Goal: Use online tool/utility: Utilize a website feature to perform a specific function

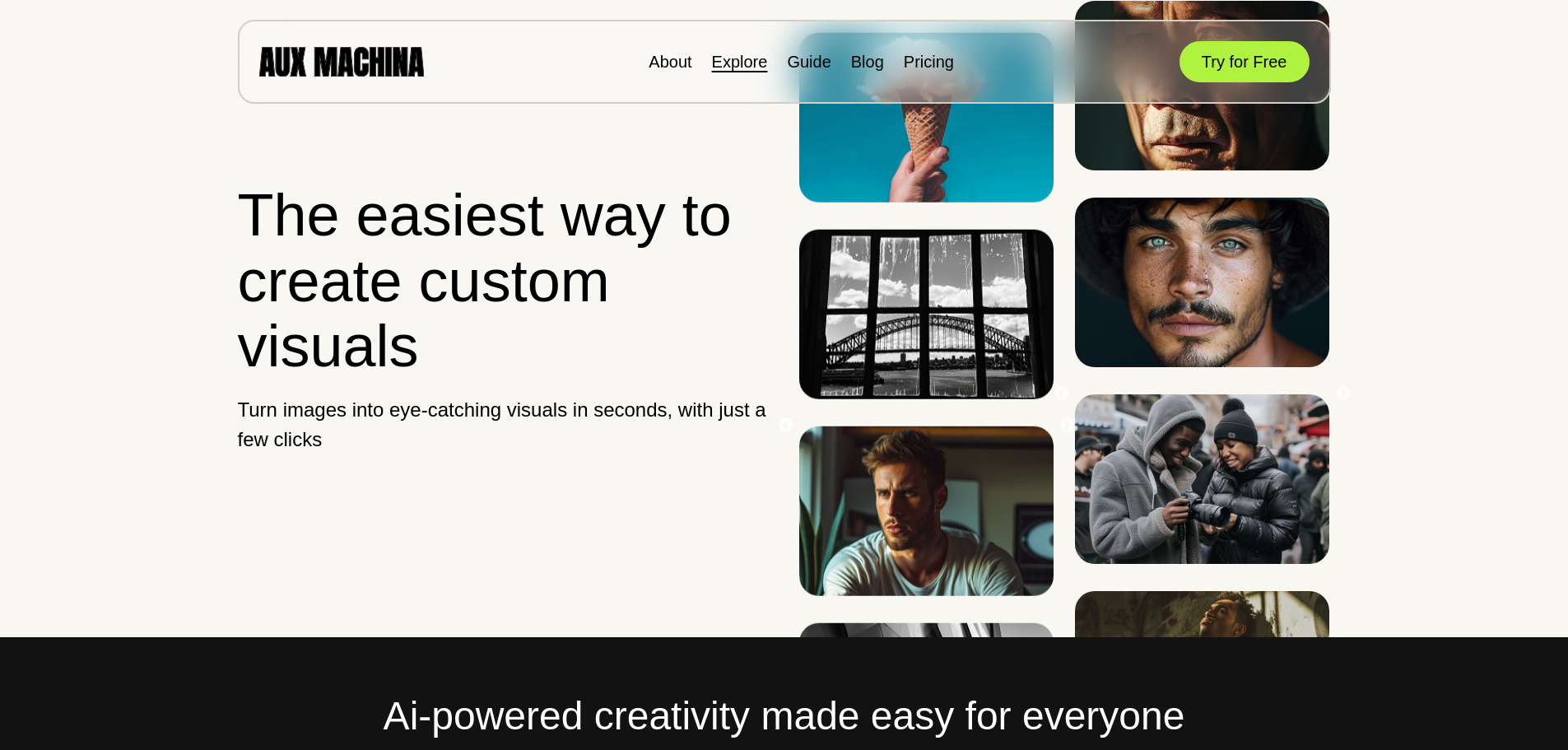
click at [743, 64] on link "Explore" at bounding box center [740, 62] width 56 height 18
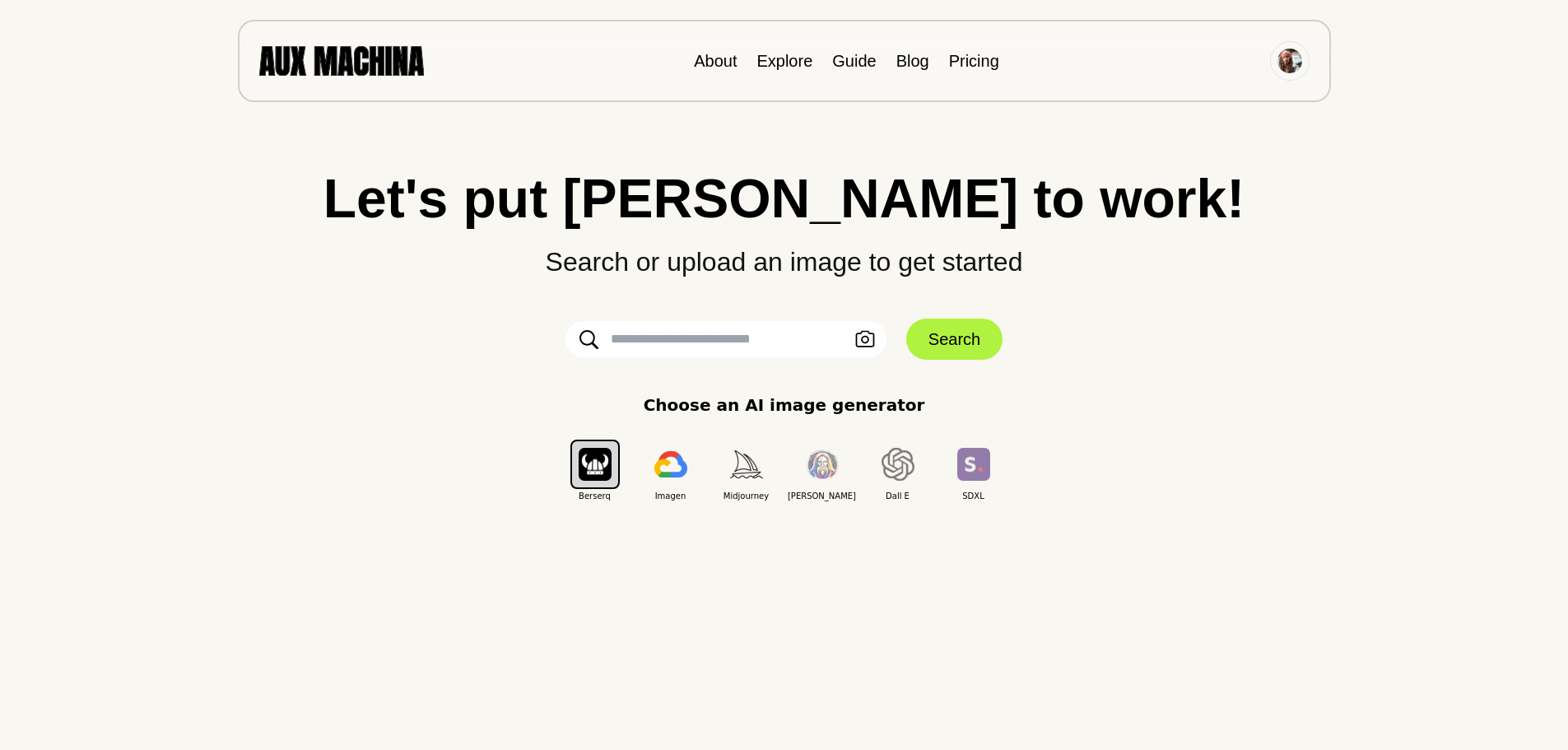
click at [721, 334] on input "text" at bounding box center [726, 339] width 321 height 36
click at [1108, 311] on div "Let's put Ai to work! Search or upload an image to get started Upload an Image …" at bounding box center [784, 336] width 1503 height 331
click at [788, 60] on link "Explore" at bounding box center [784, 61] width 56 height 18
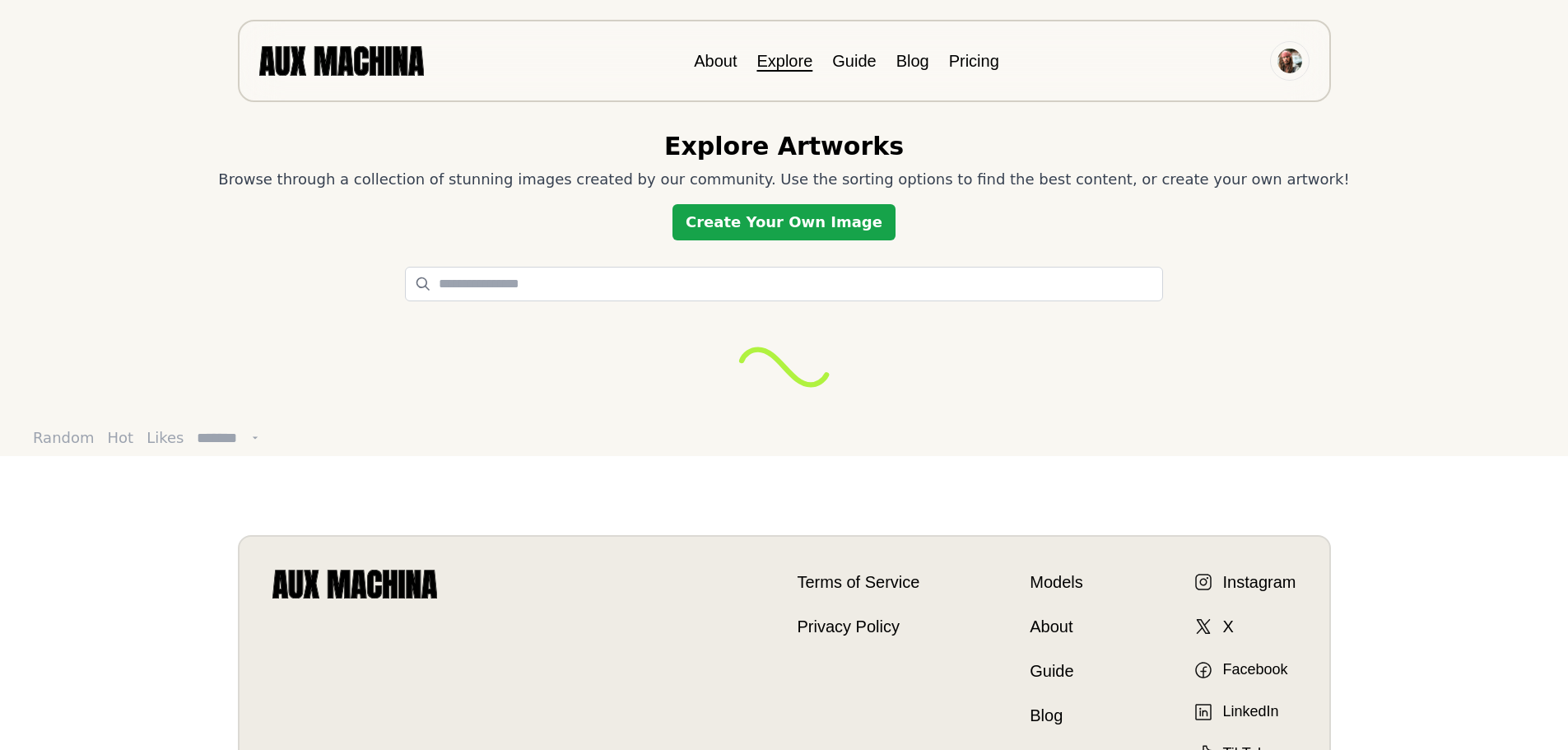
click at [755, 233] on link "Create Your Own Image" at bounding box center [784, 222] width 223 height 36
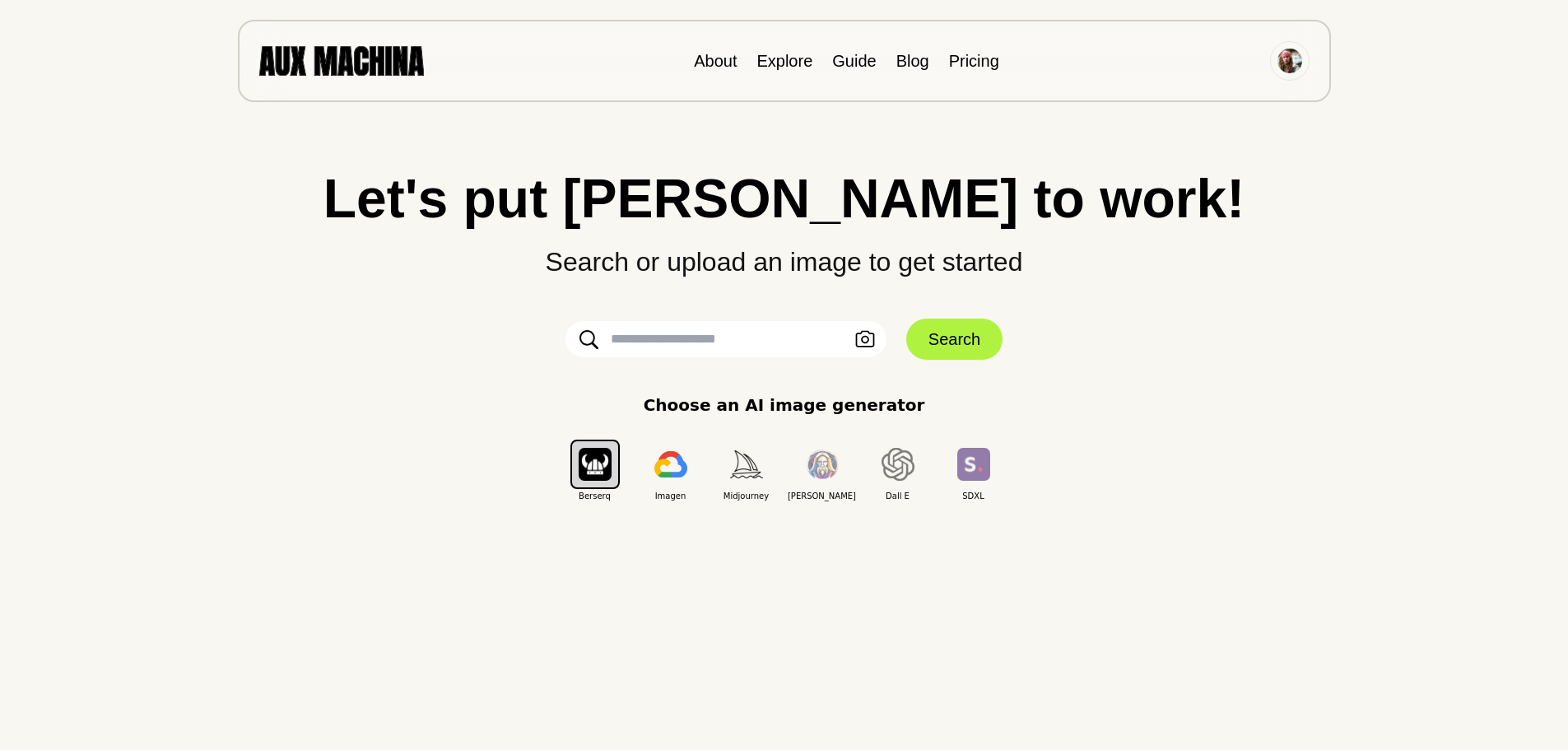
click at [772, 341] on input "text" at bounding box center [726, 339] width 321 height 36
paste input "**********"
type input "**********"
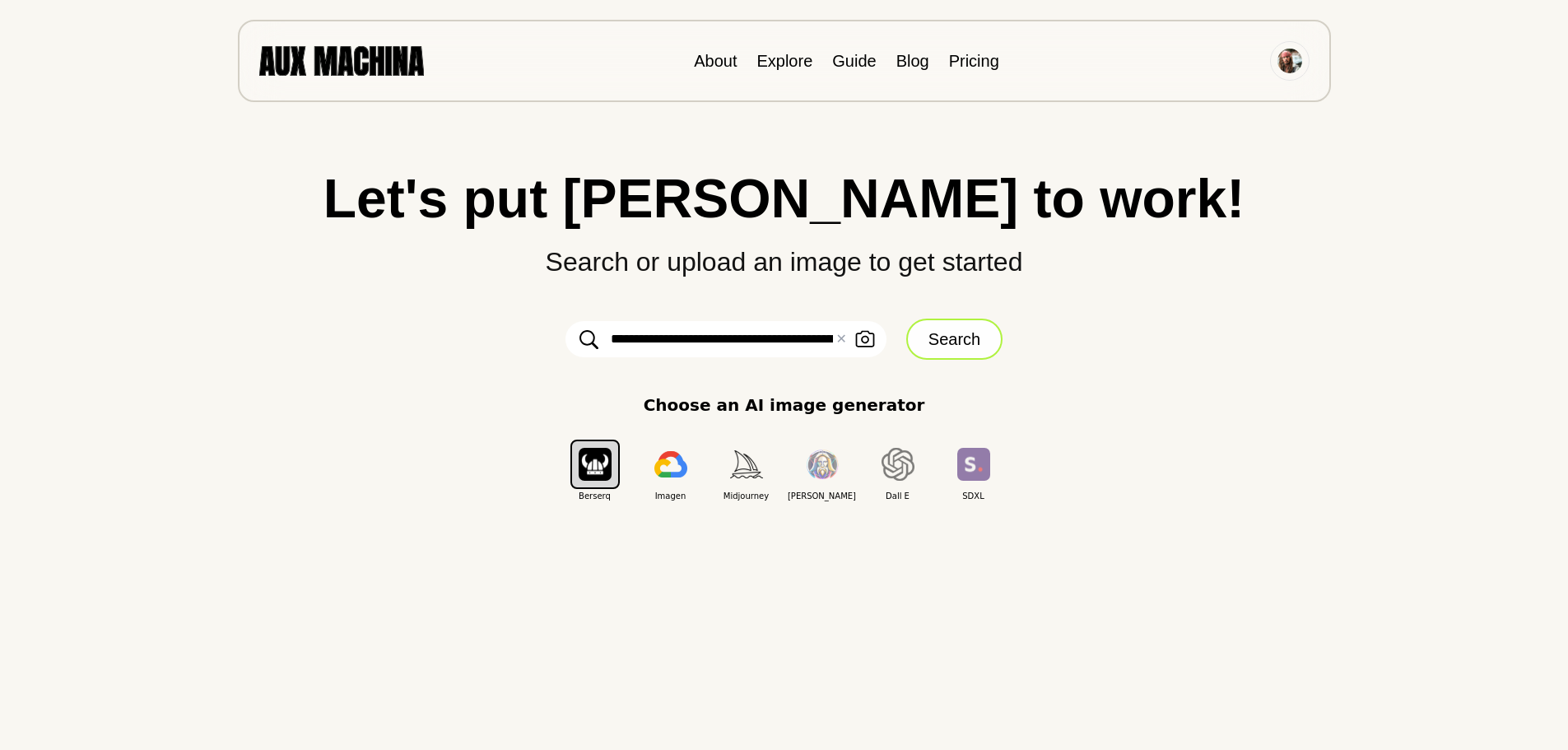
click at [950, 344] on button "Search" at bounding box center [955, 339] width 97 height 41
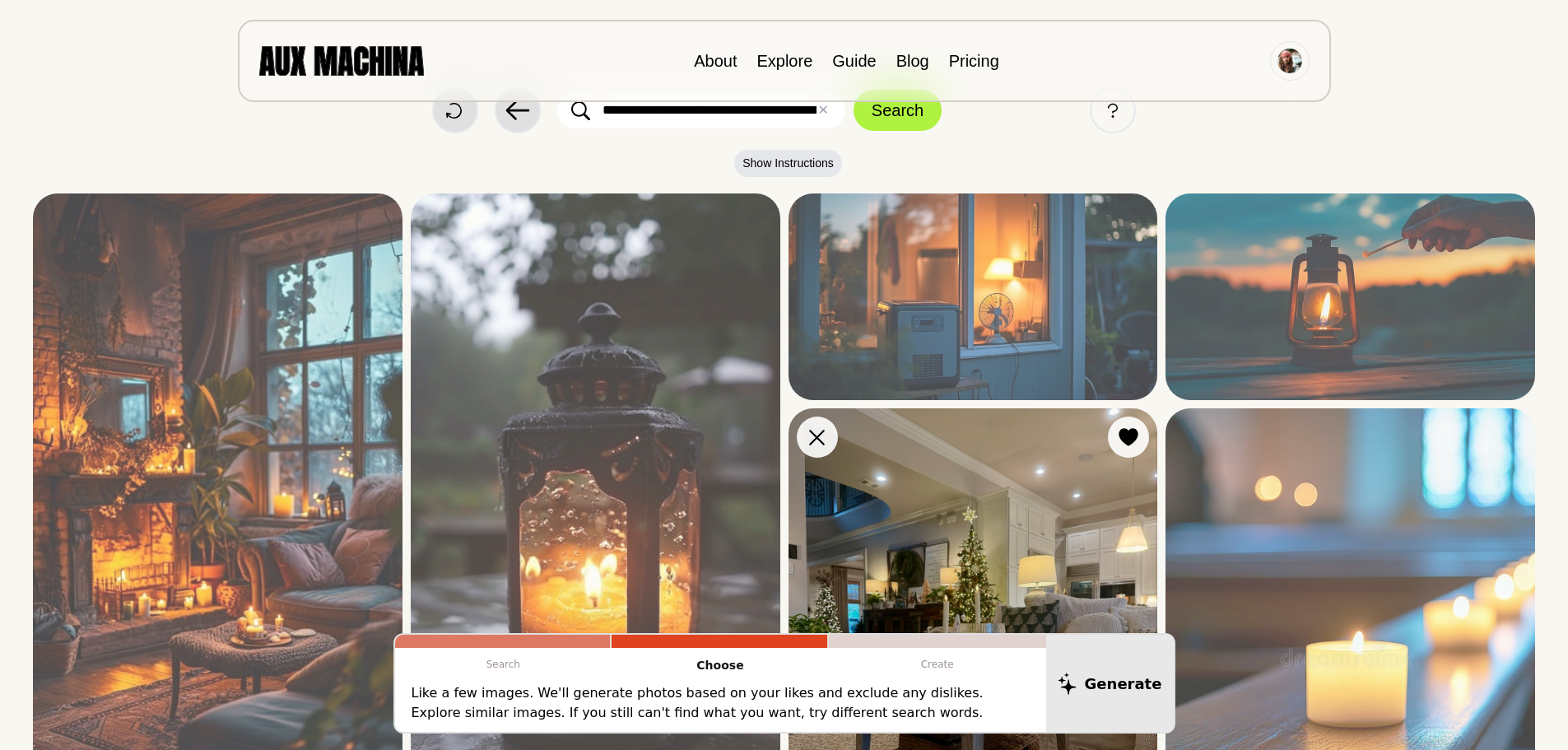
scroll to position [83, 0]
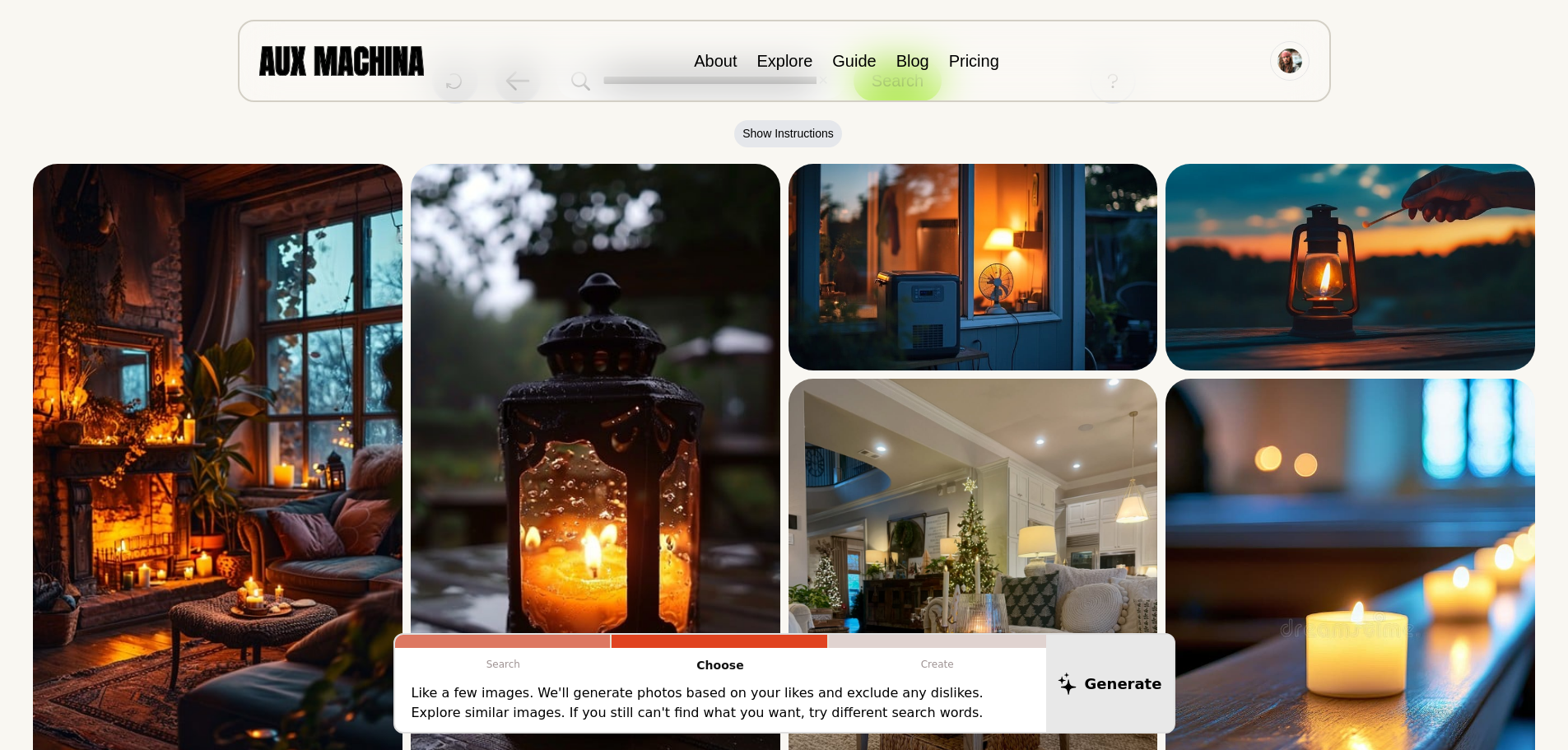
click at [737, 710] on p "Like a few images. We'll generate photos based on your likes and exclude any di…" at bounding box center [721, 704] width 618 height 40
click at [561, 703] on p "Like a few images. We'll generate photos based on your likes and exclude any di…" at bounding box center [721, 704] width 618 height 40
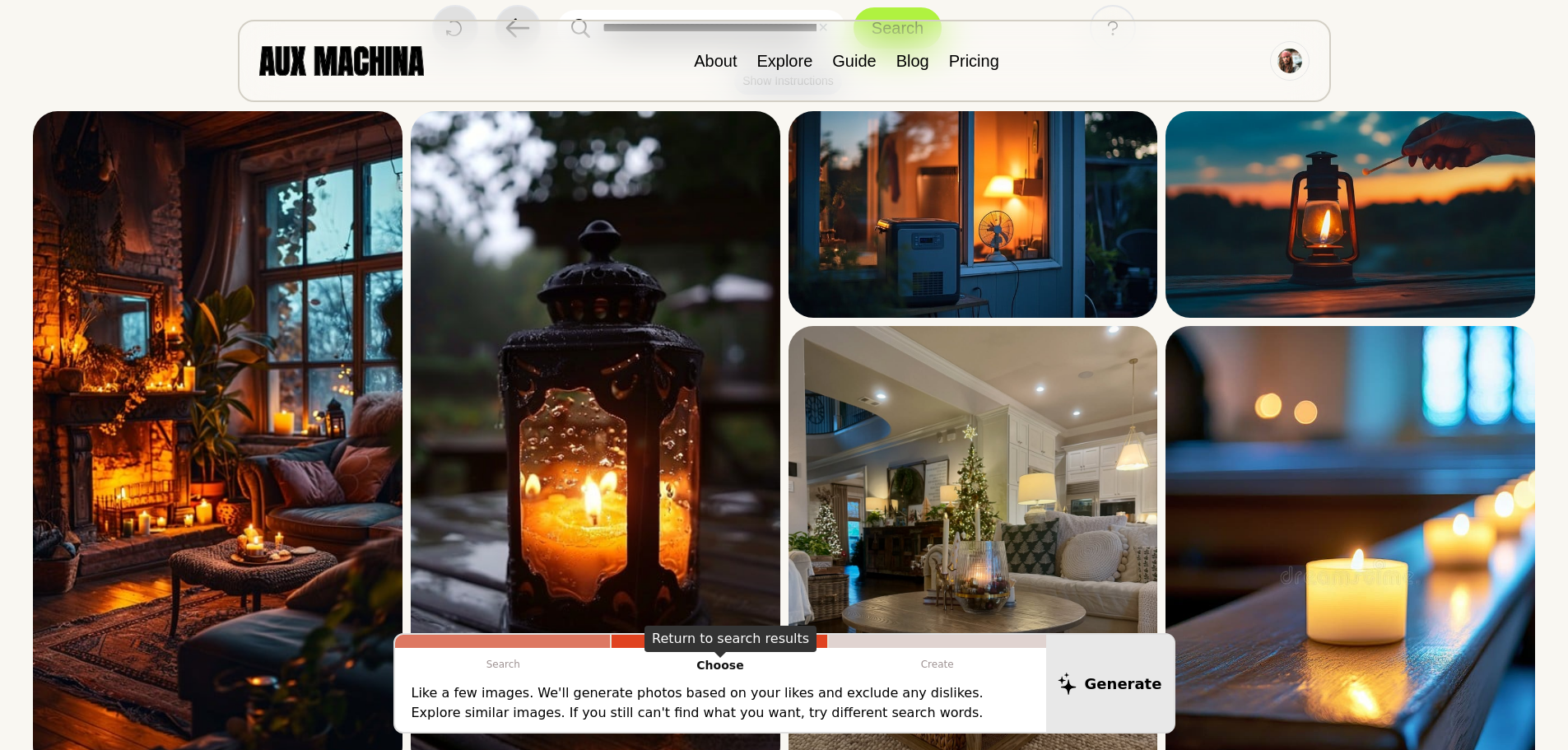
scroll to position [164, 0]
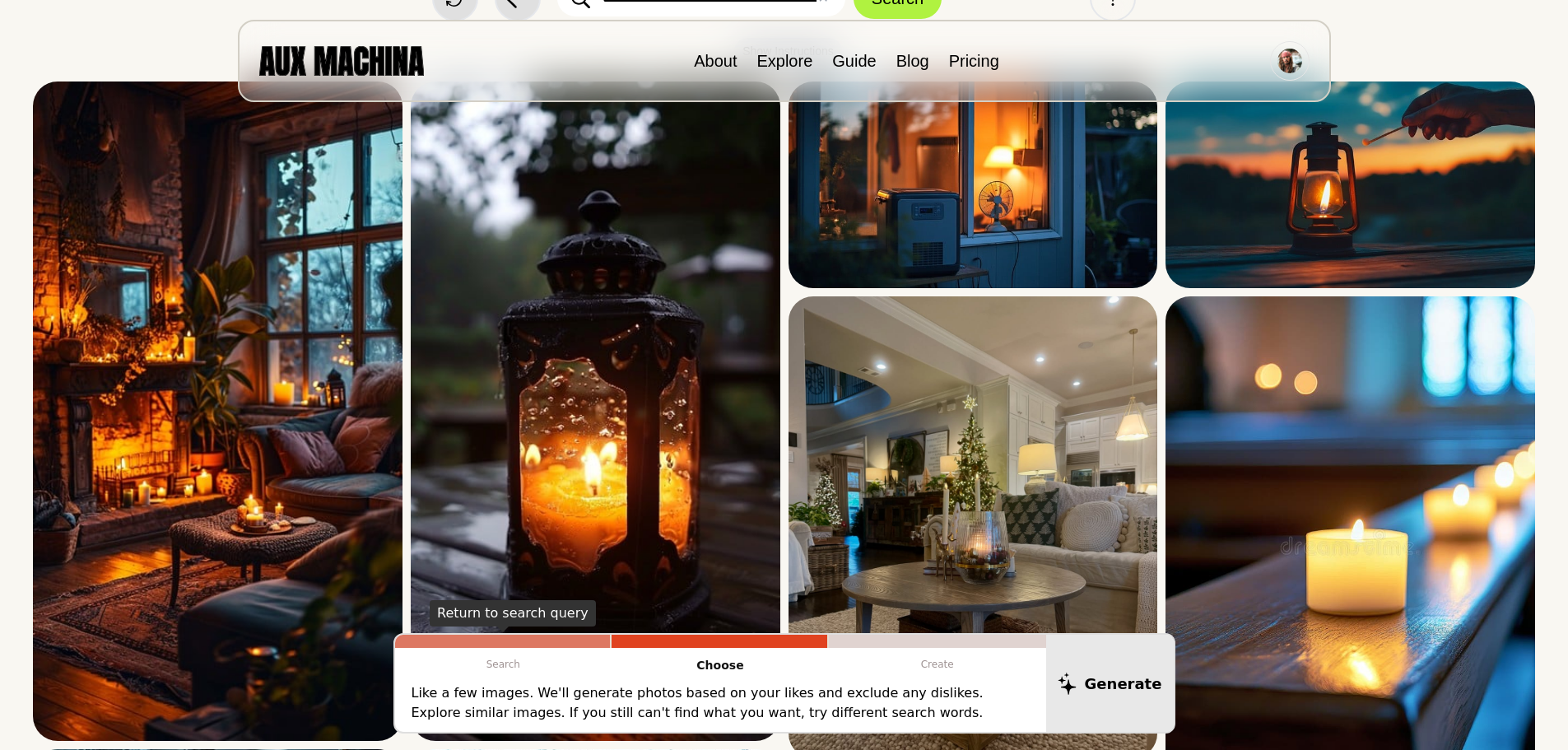
click at [532, 677] on p "Search" at bounding box center [504, 665] width 217 height 33
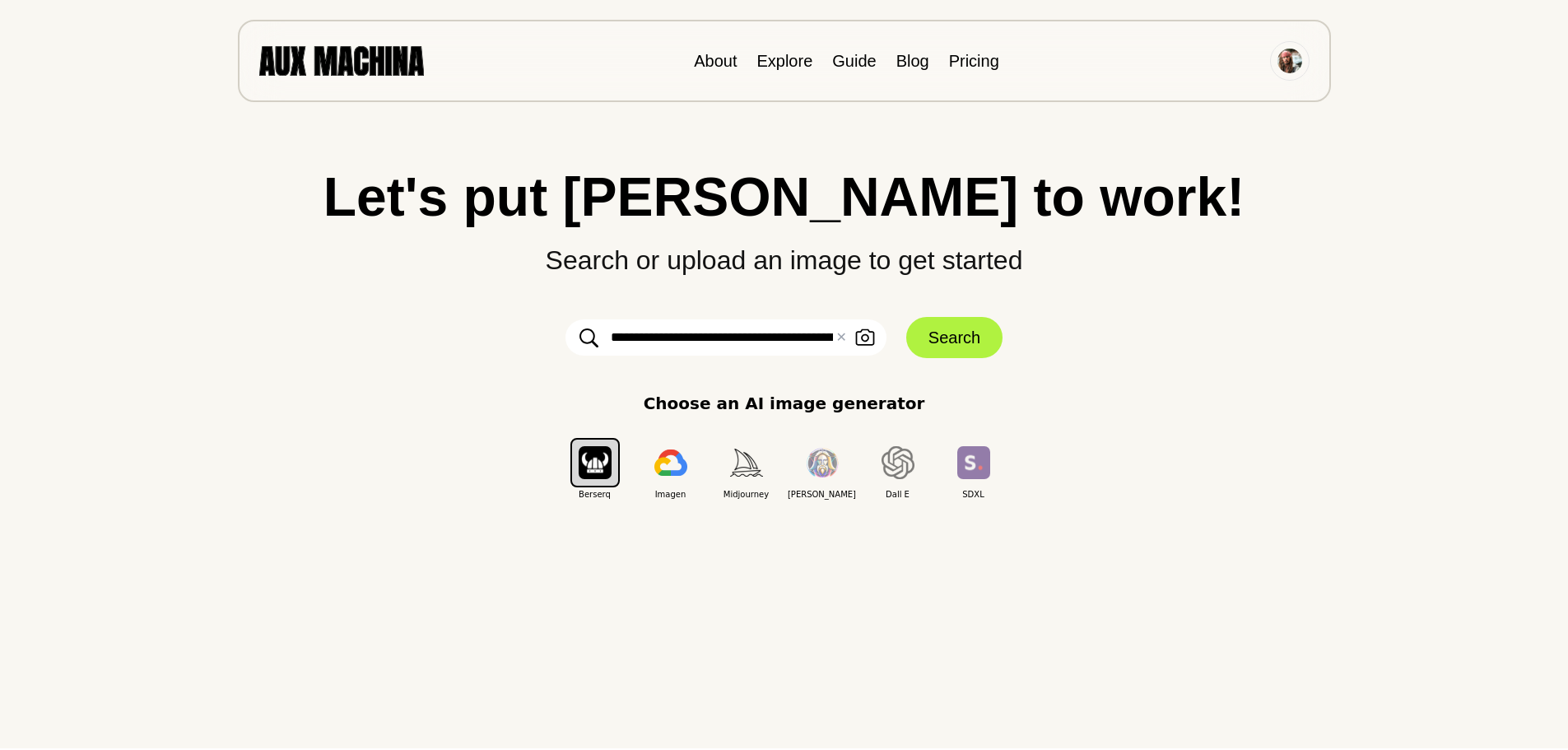
scroll to position [0, 0]
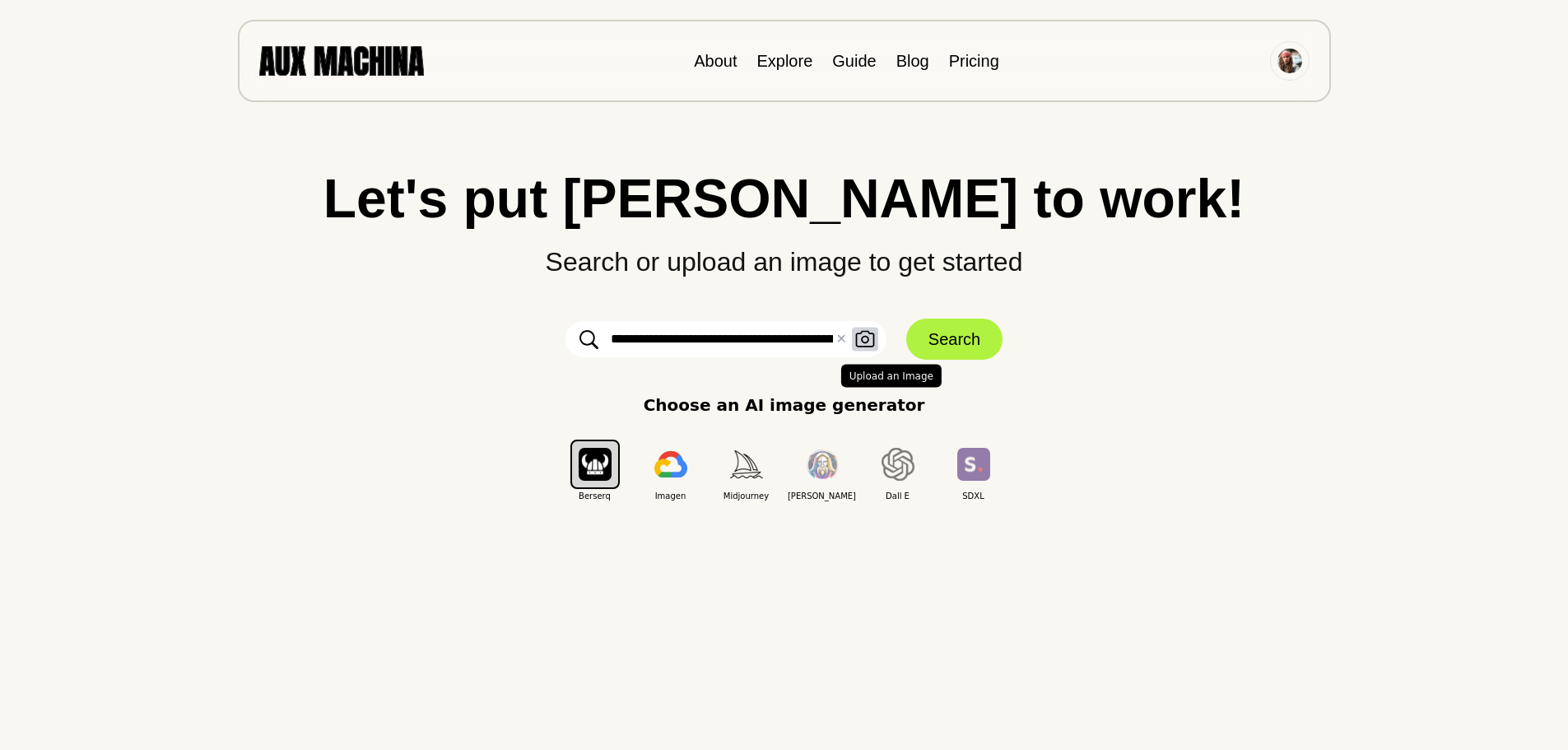
click at [858, 348] on icon "button" at bounding box center [865, 339] width 20 height 17
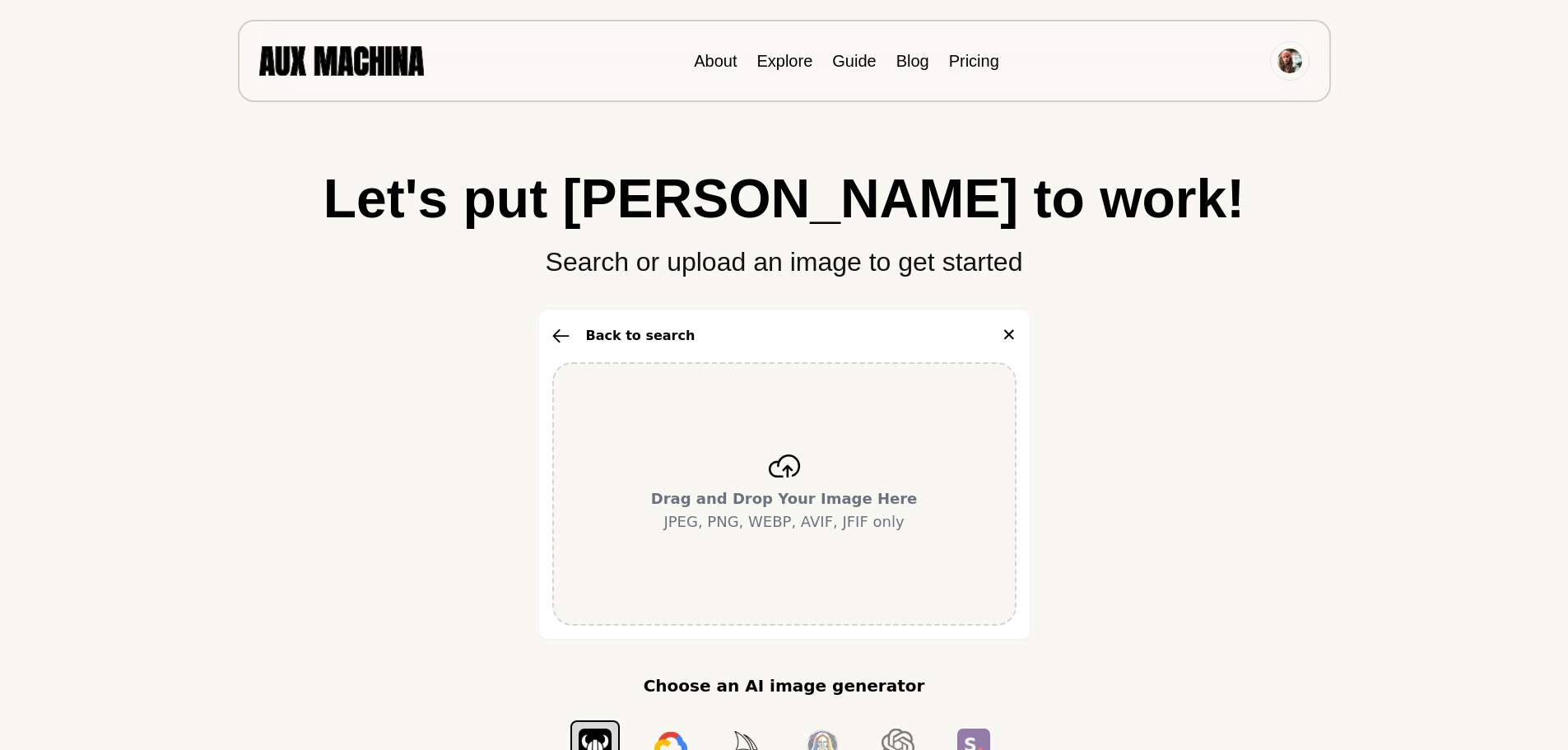
click at [820, 446] on div "Drag and Drop Your Image Here JPEG, PNG, WEBP, AVIF, JFIF only" at bounding box center [784, 494] width 464 height 263
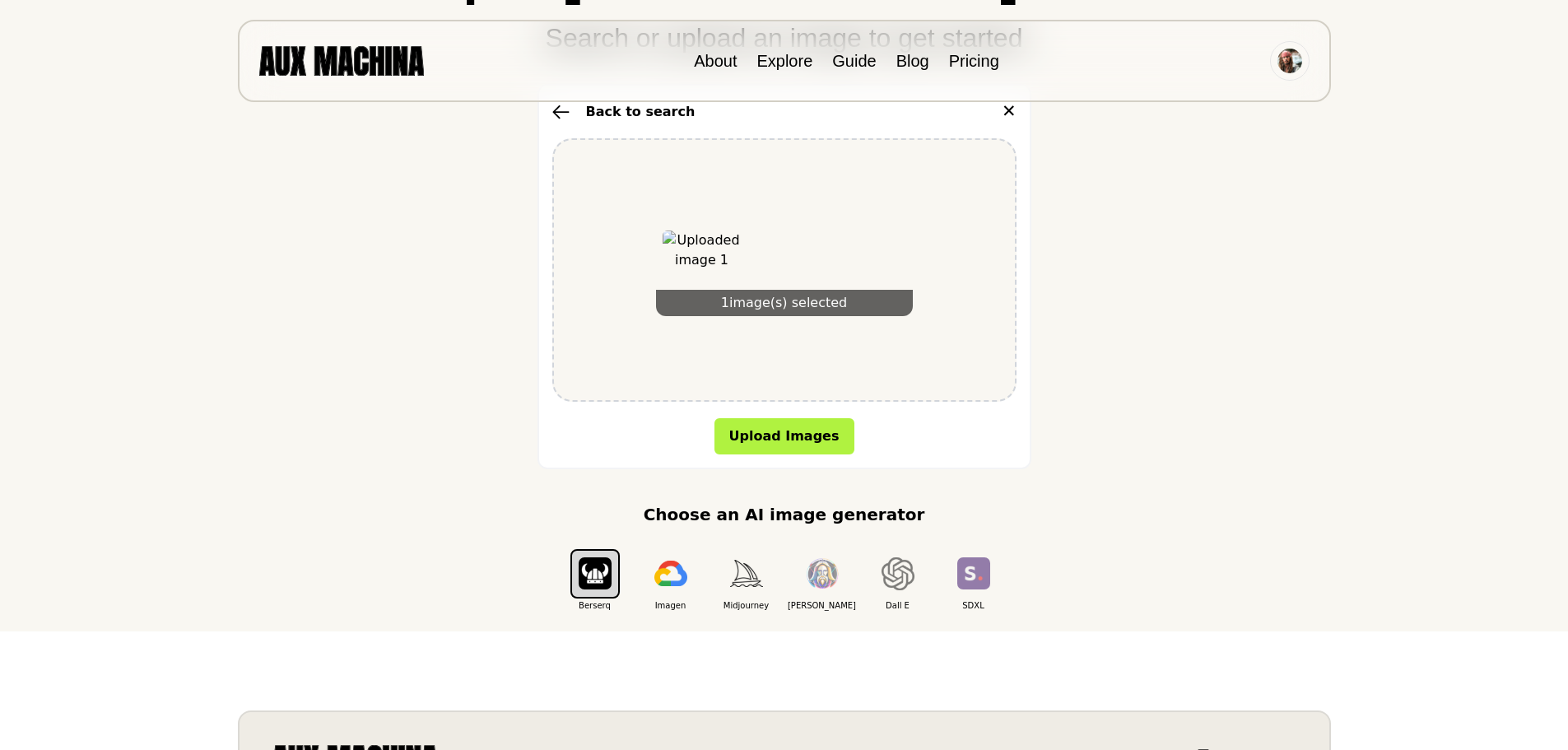
scroll to position [247, 0]
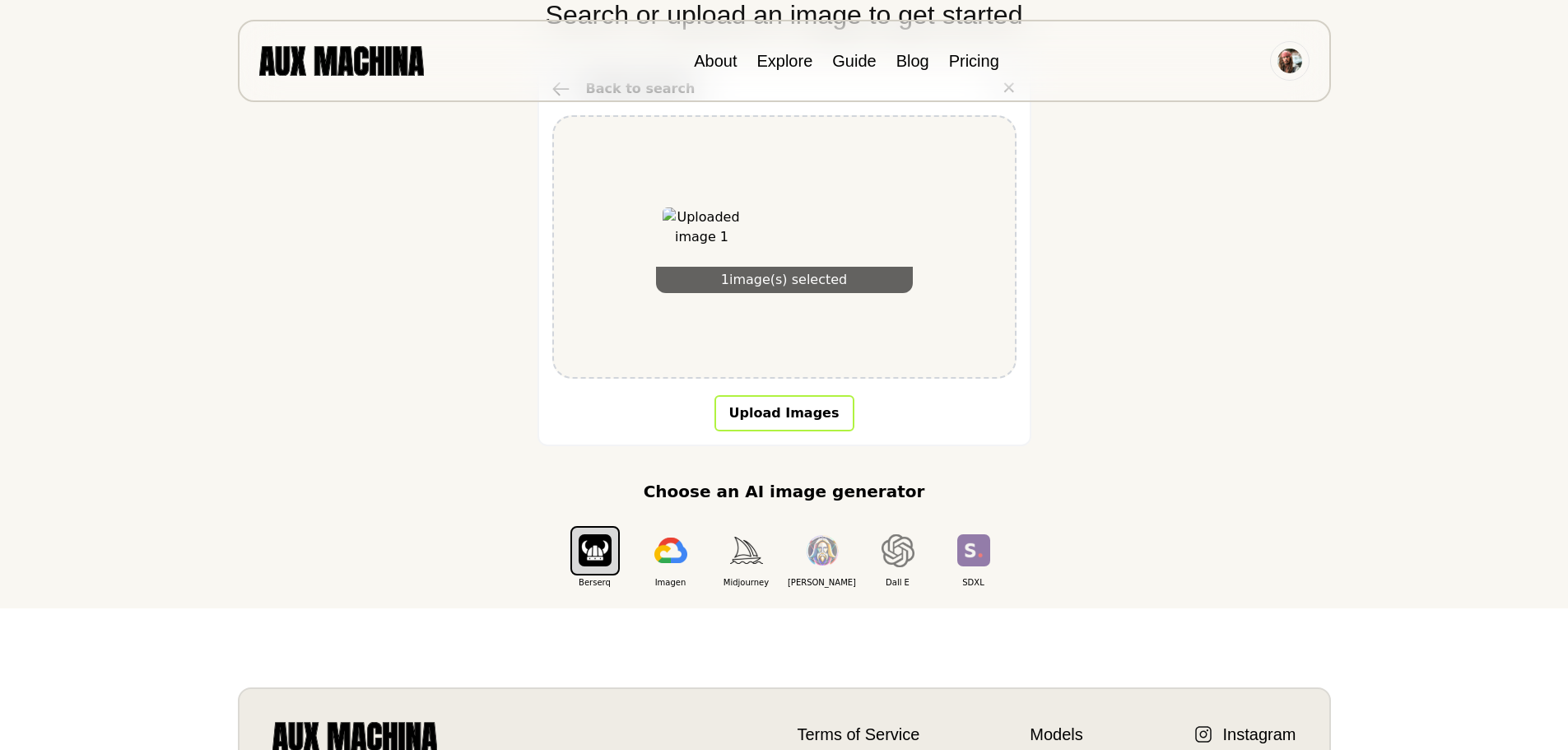
click at [775, 417] on button "Upload Images" at bounding box center [784, 414] width 140 height 36
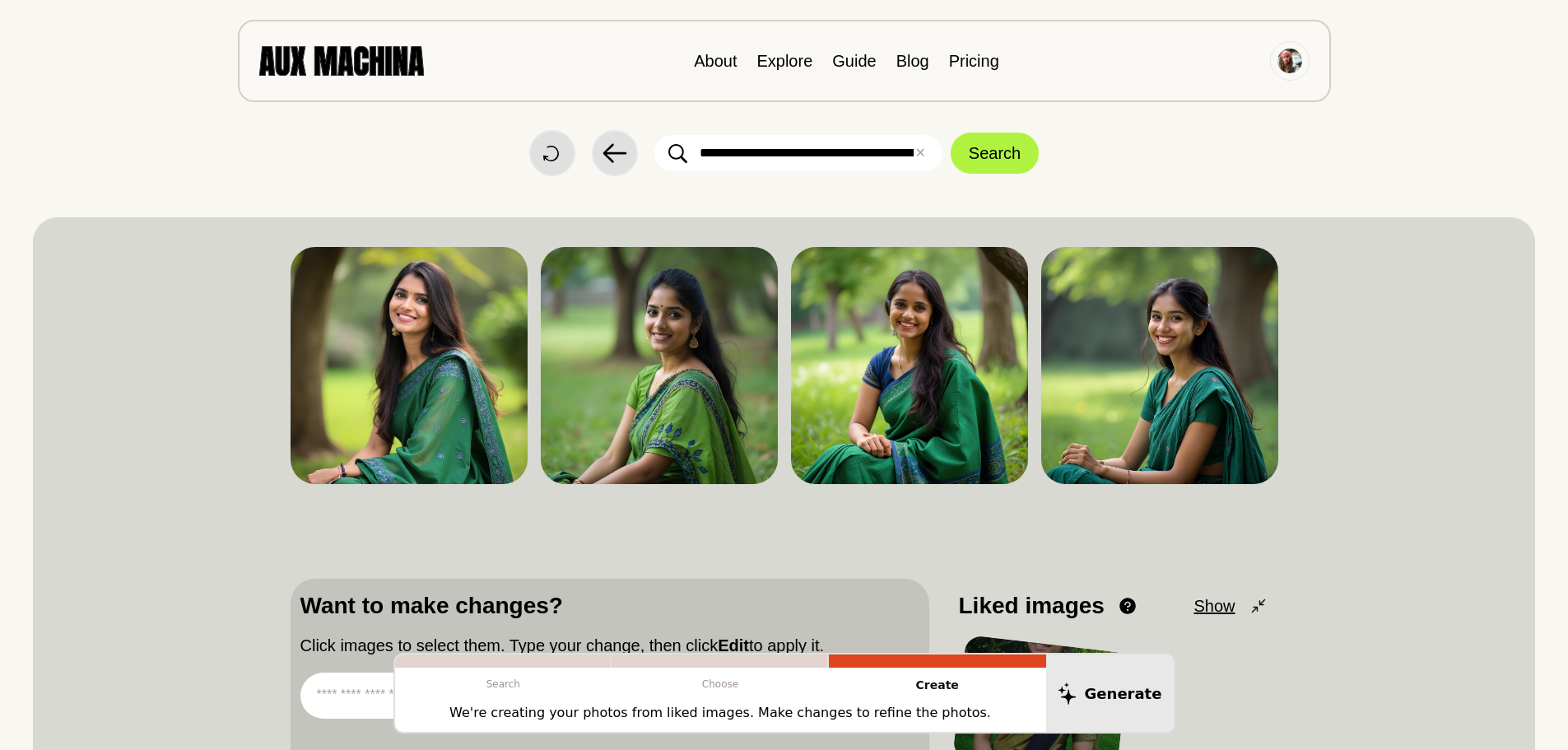
scroll to position [0, 0]
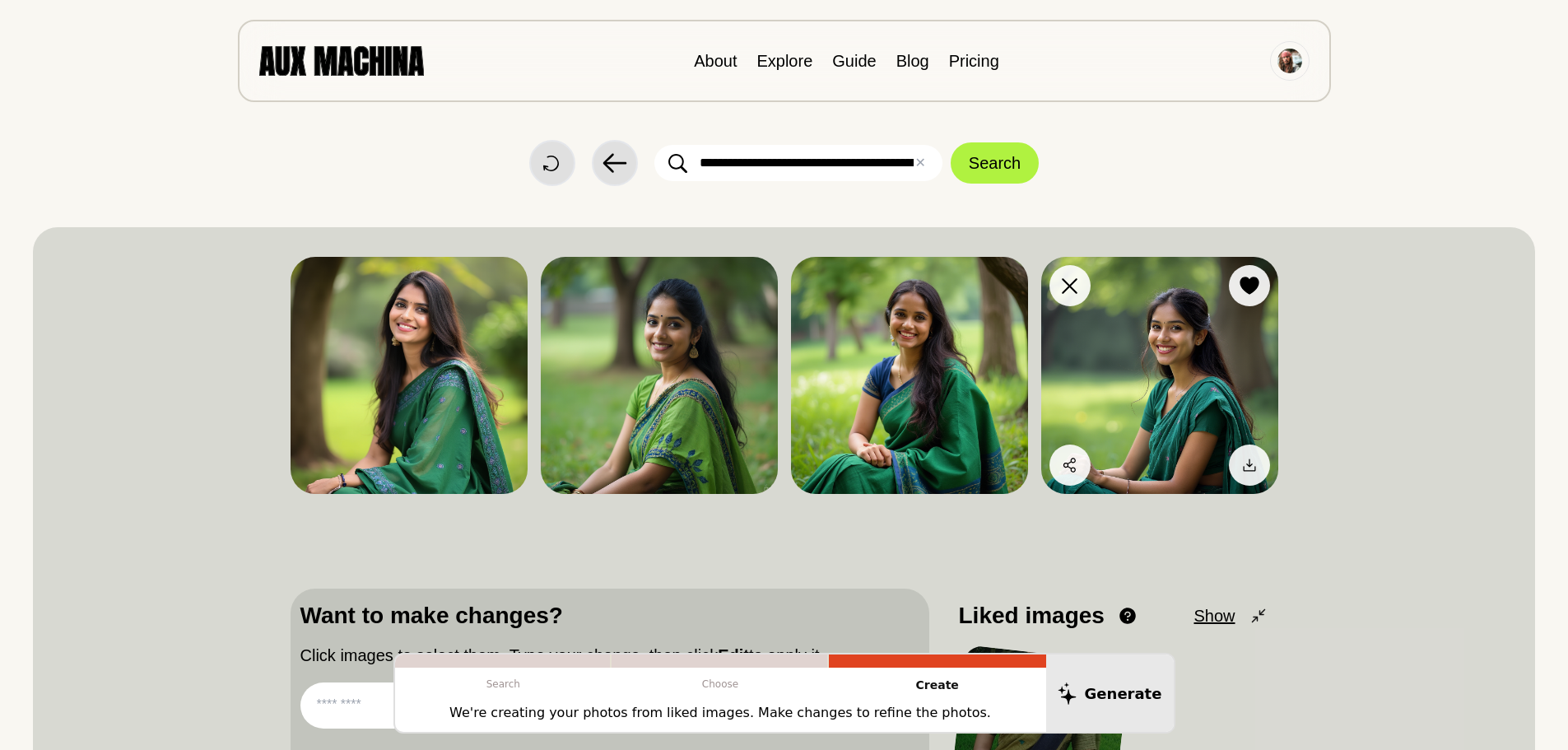
click at [1125, 347] on img at bounding box center [1159, 375] width 237 height 237
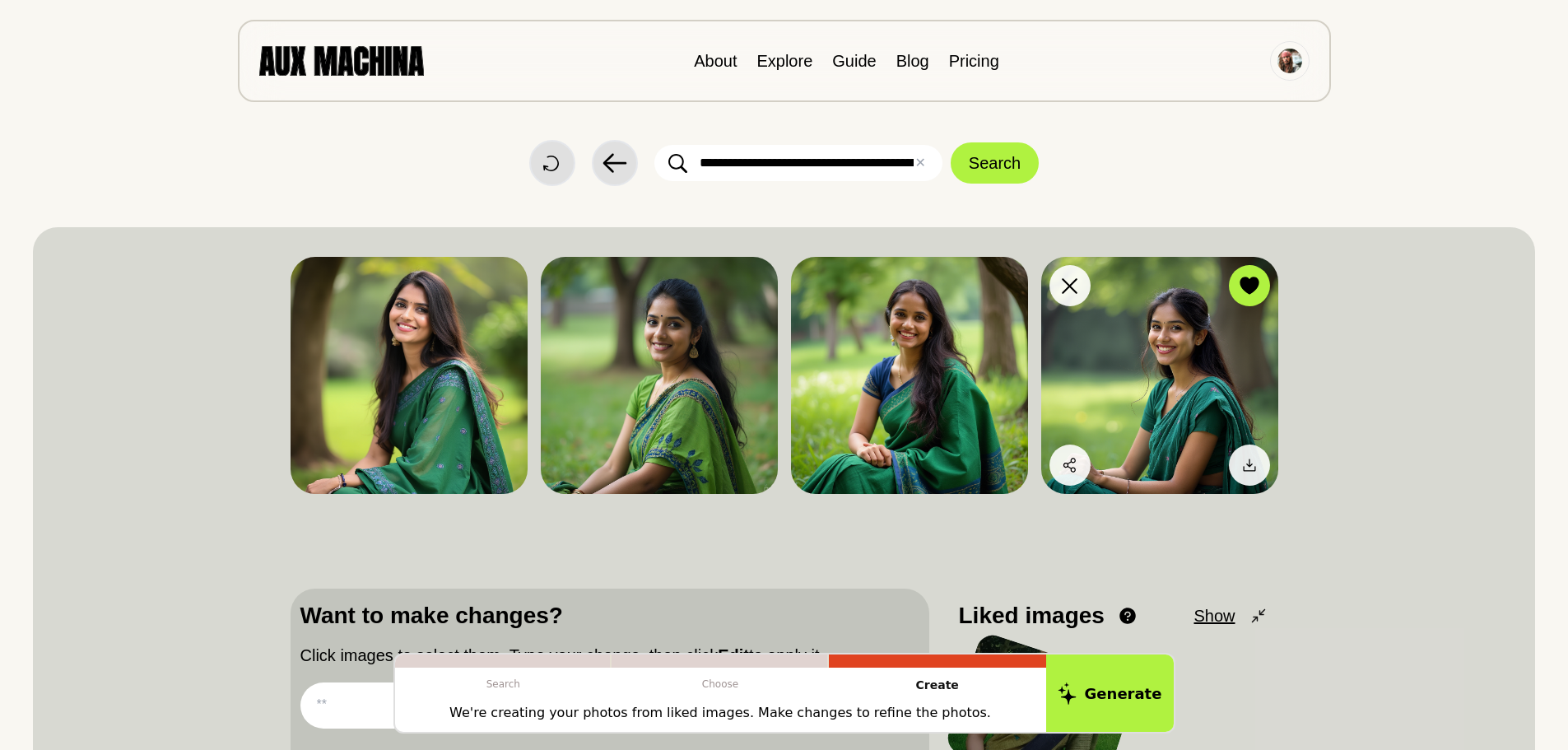
click at [1125, 347] on img at bounding box center [1159, 375] width 237 height 237
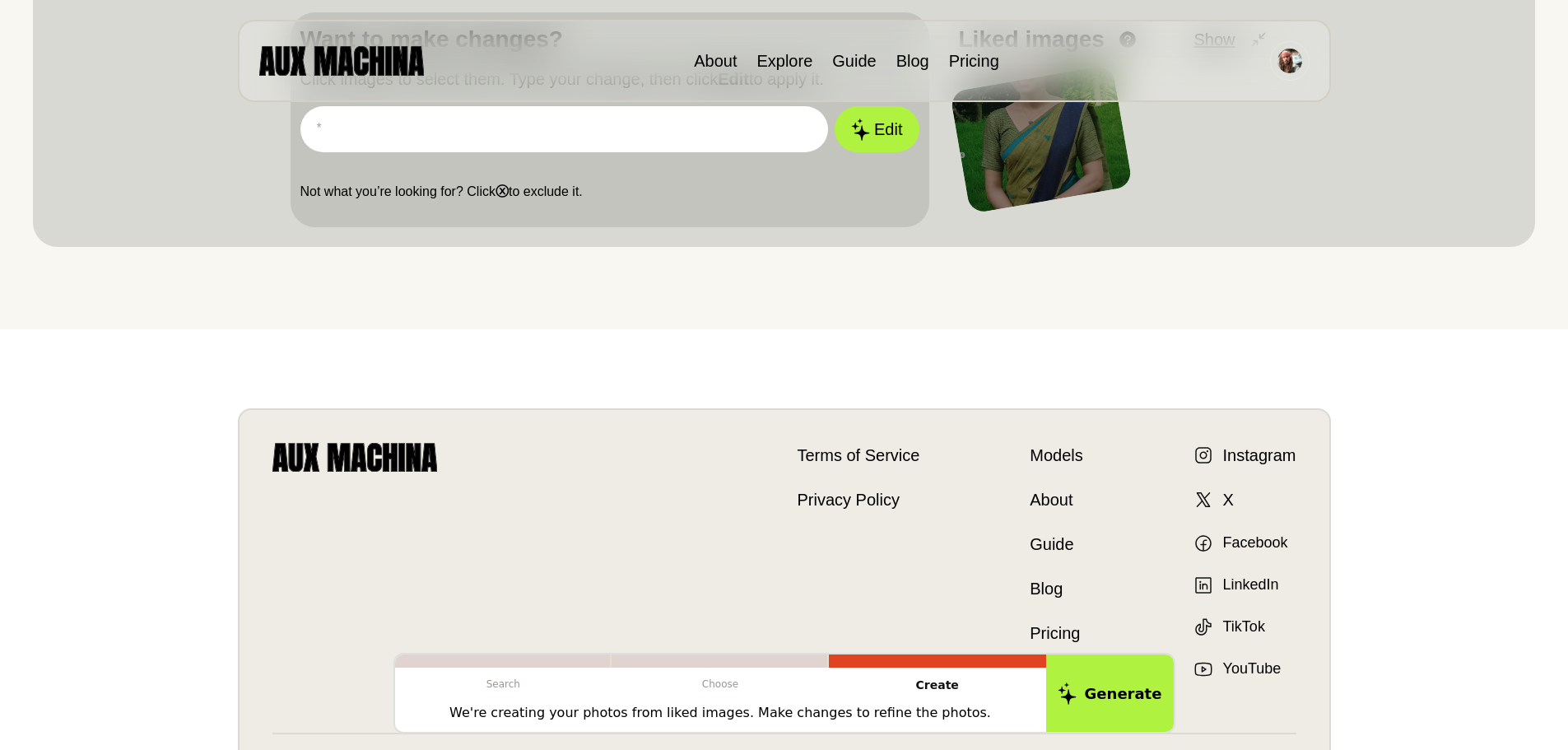
scroll to position [727, 0]
